Goal: Find contact information

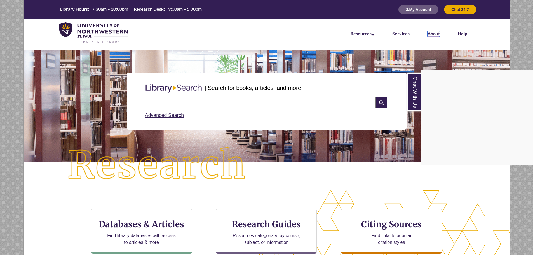
click at [433, 32] on link "About" at bounding box center [433, 34] width 12 height 6
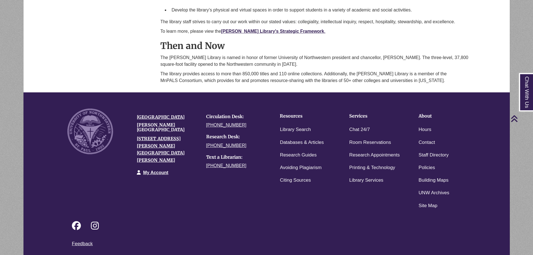
scroll to position [405, 0]
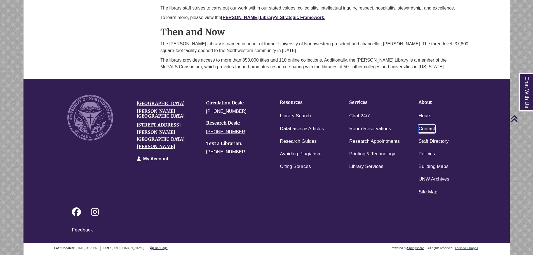
click at [426, 128] on link "Contact" at bounding box center [426, 129] width 17 height 8
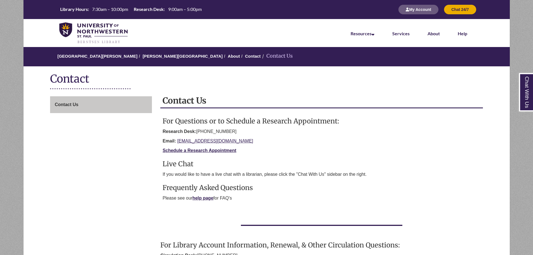
click at [231, 142] on p "Email: [EMAIL_ADDRESS][DOMAIN_NAME]" at bounding box center [321, 141] width 318 height 7
click at [315, 180] on section "For Questions or to Schedule a Research Appointment: Research Desk: [PHONE_NUMB…" at bounding box center [321, 159] width 318 height 85
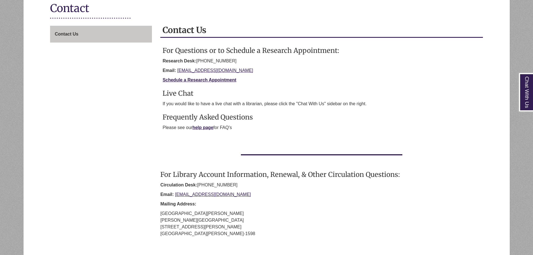
scroll to position [84, 0]
